Goal: Use online tool/utility: Utilize a website feature to perform a specific function

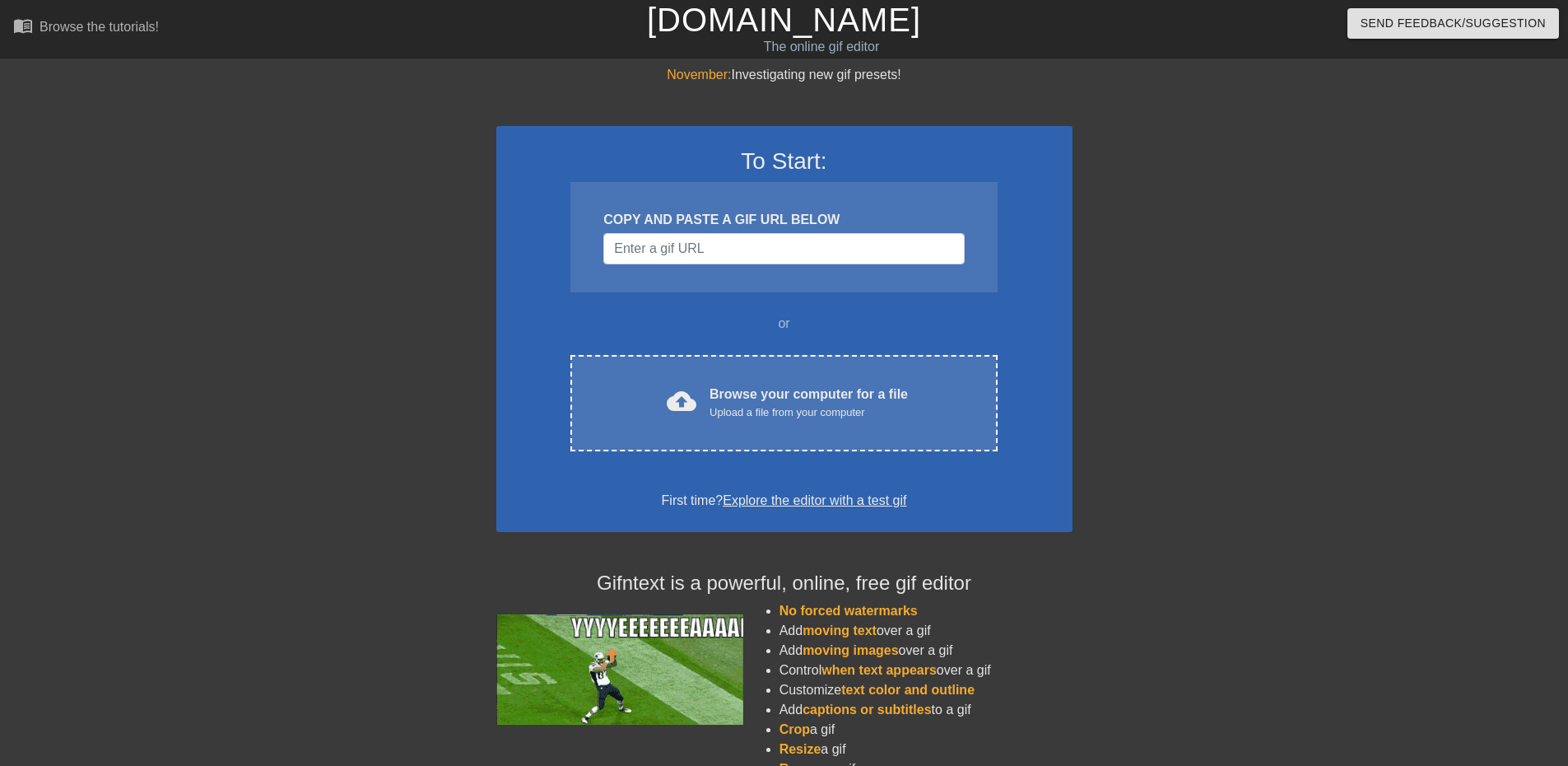
click at [372, 213] on div at bounding box center [353, 312] width 247 height 494
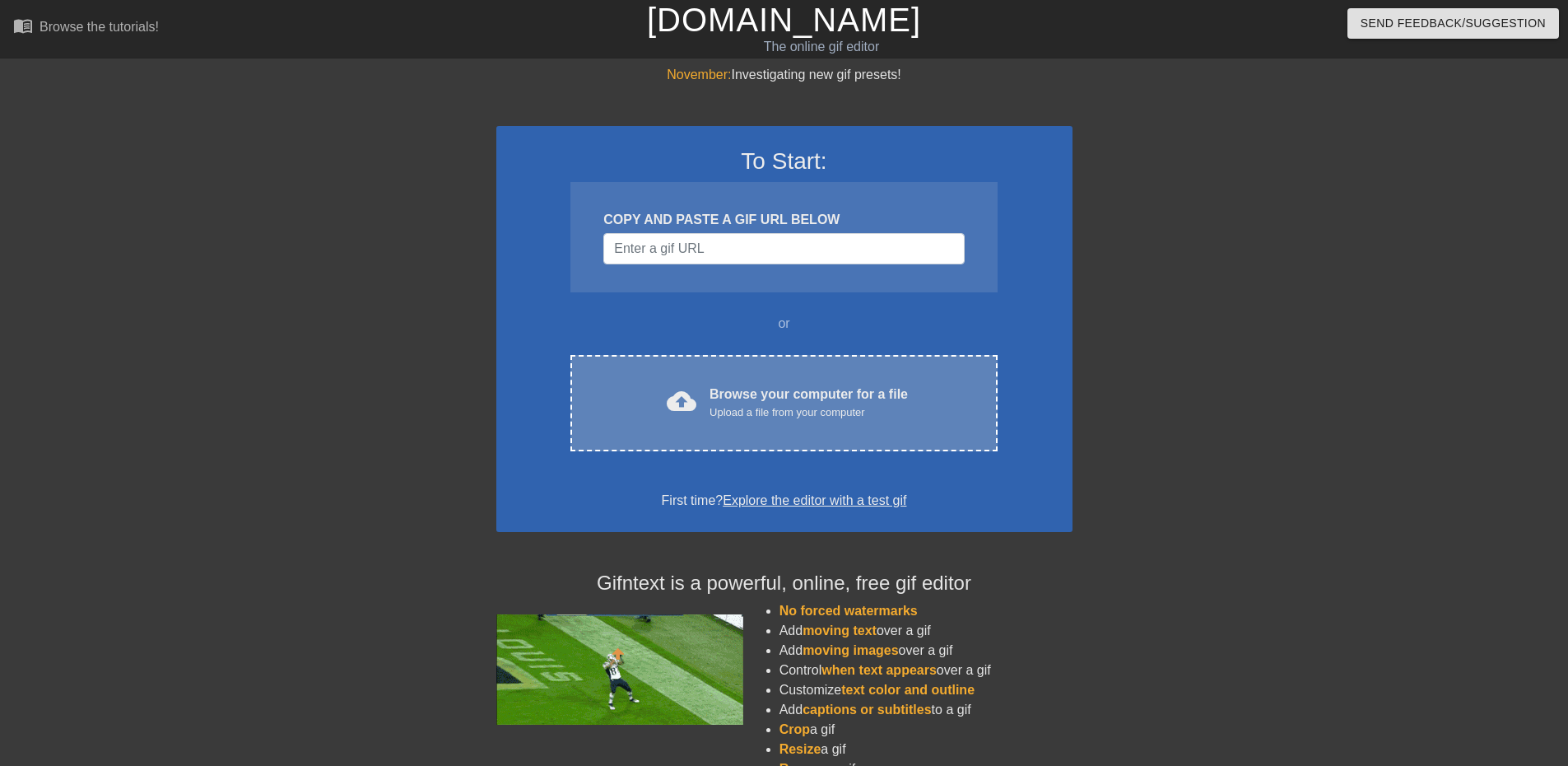
click at [749, 395] on div "Browse your computer for a file Upload a file from your computer" at bounding box center [809, 403] width 198 height 36
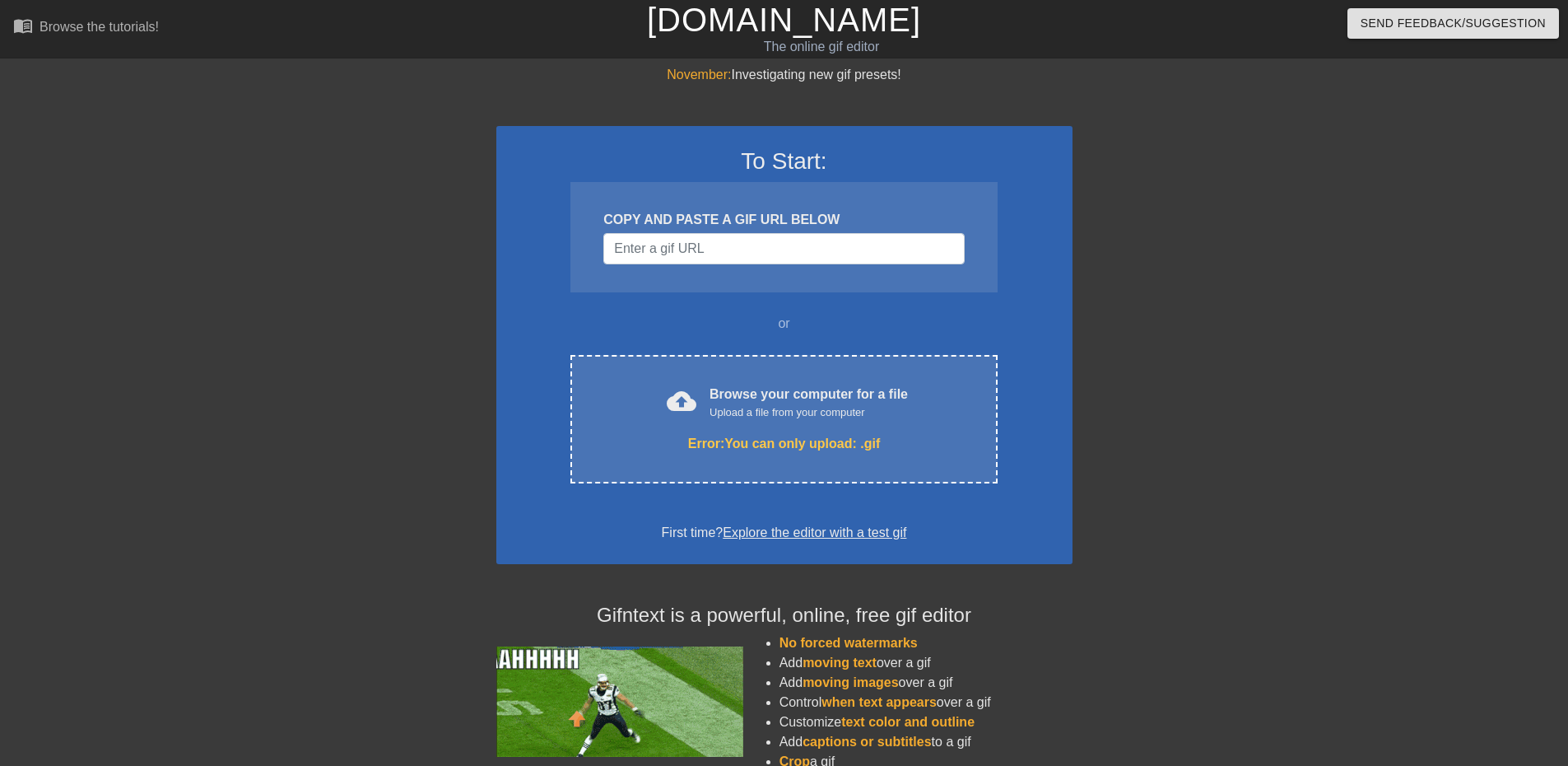
click at [1127, 502] on div at bounding box center [1216, 312] width 247 height 494
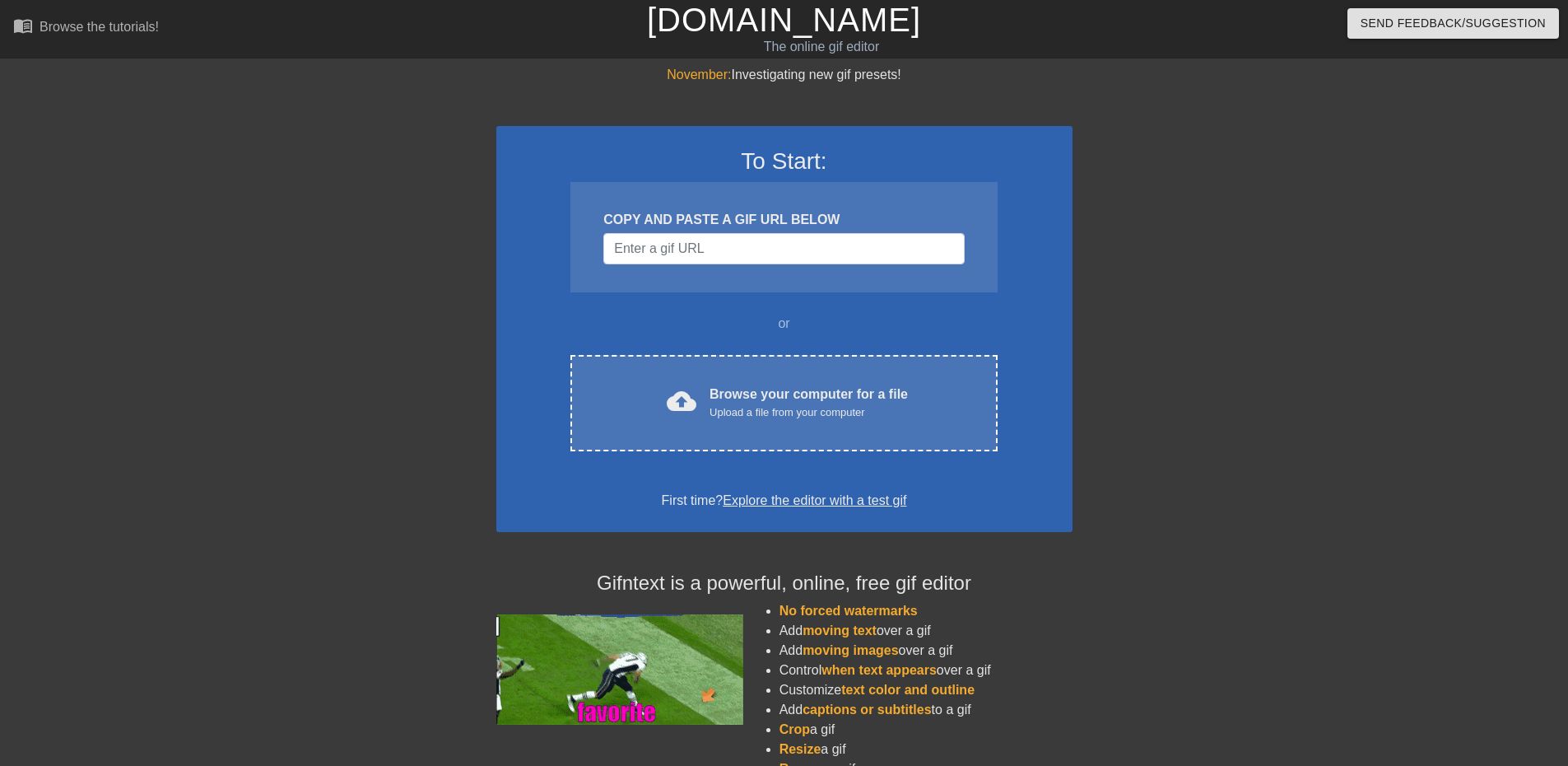
click at [312, 703] on div "November: Investigating new gif presets! To Start: COPY AND PASTE A GIF URL BEL…" at bounding box center [784, 468] width 1568 height 806
